Goal: Navigation & Orientation: Find specific page/section

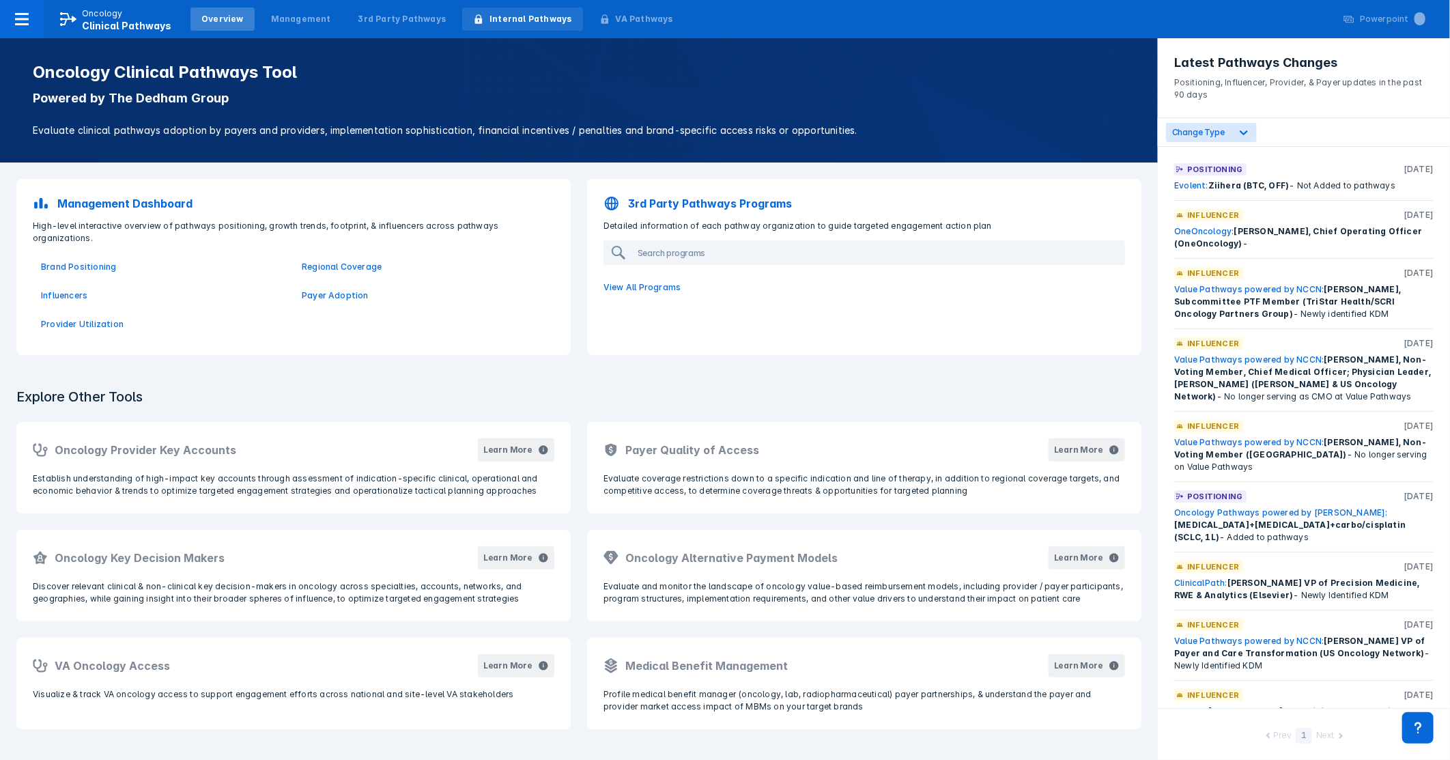
click at [494, 16] on div "Internal Pathways" at bounding box center [531, 19] width 82 height 12
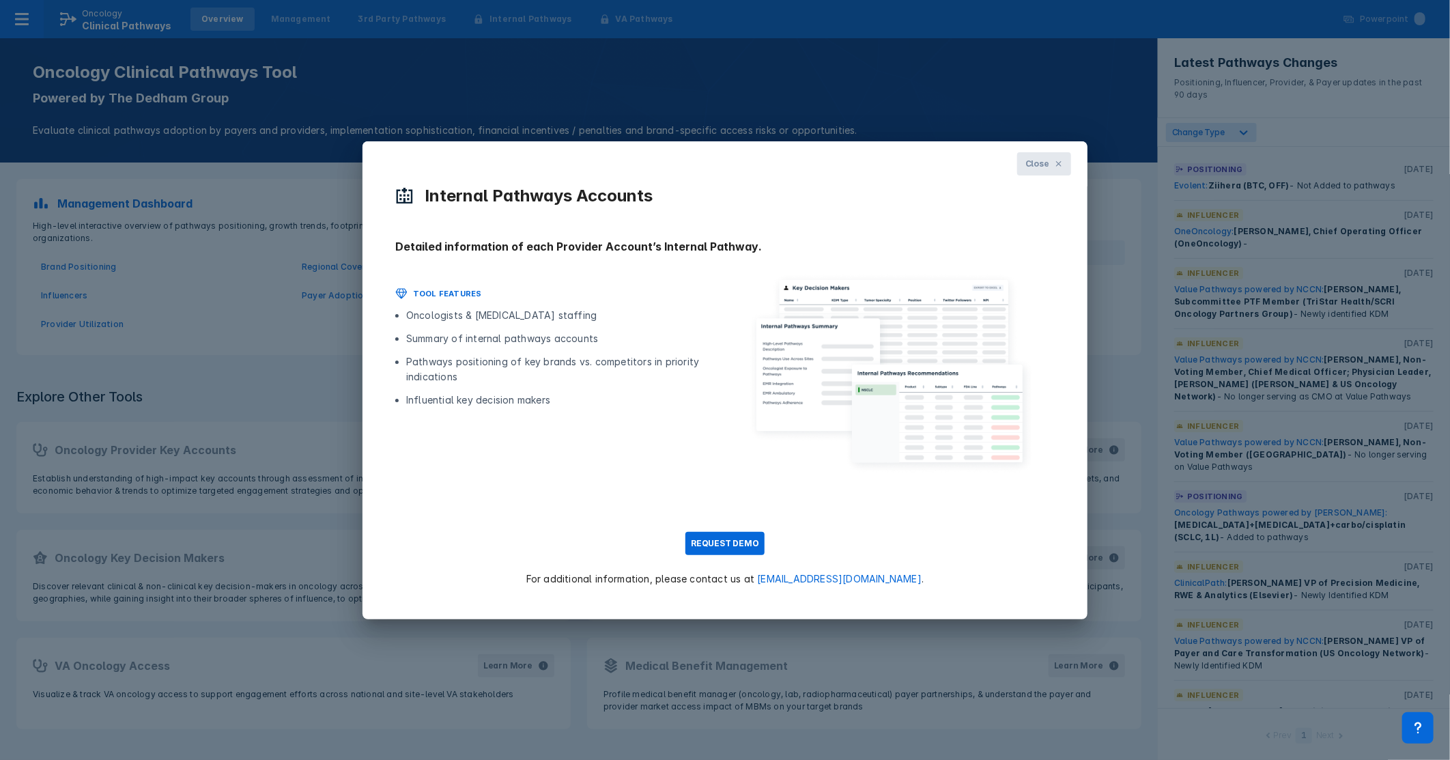
click at [1043, 160] on span "Close" at bounding box center [1038, 164] width 24 height 12
